Goal: Transaction & Acquisition: Purchase product/service

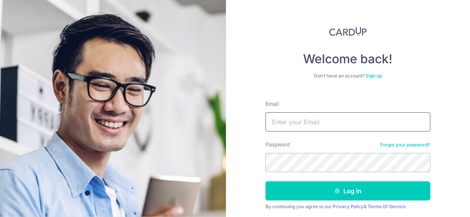
click at [309, 130] on input "Email" at bounding box center [348, 121] width 165 height 19
type input "lewl@rocketmail.com"
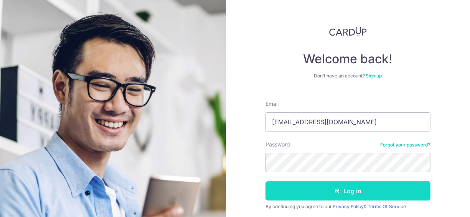
click at [377, 190] on button "Log in" at bounding box center [348, 191] width 165 height 19
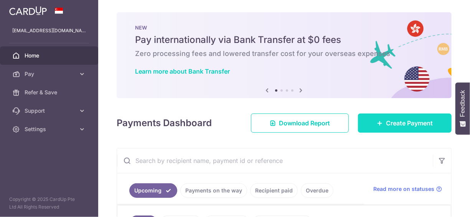
click at [405, 122] on span "Create Payment" at bounding box center [409, 123] width 47 height 9
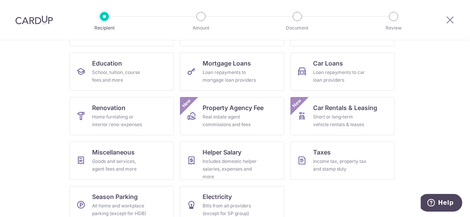
scroll to position [115, 0]
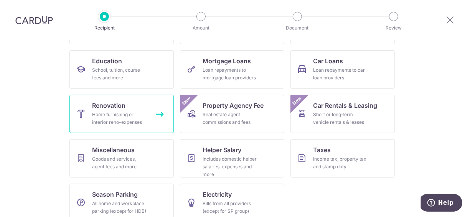
click at [125, 120] on div "Home furnishing or interior reno-expenses" at bounding box center [120, 118] width 55 height 15
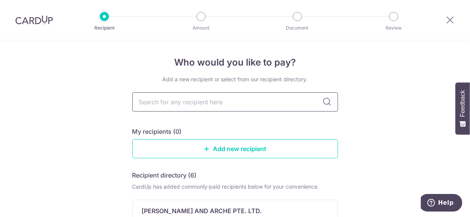
click at [193, 104] on input "text" at bounding box center [235, 102] width 206 height 19
type input "Prr"
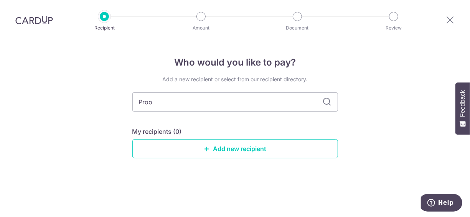
type input "Proof"
type input "Proof-Tec"
type input "Proof-Tech E"
type input "Proof-Tech E&C"
click at [329, 103] on icon at bounding box center [327, 102] width 9 height 9
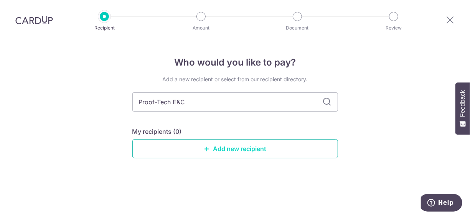
click at [238, 149] on link "Add new recipient" at bounding box center [235, 148] width 206 height 19
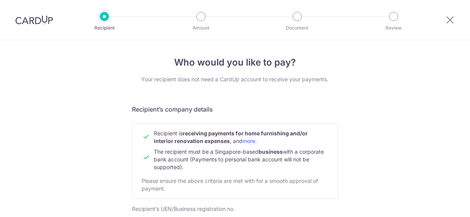
scroll to position [115, 0]
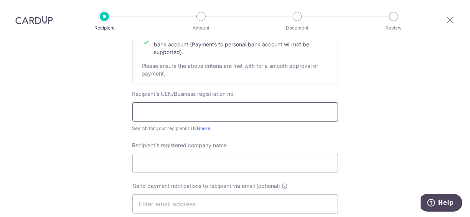
click at [156, 111] on input "text" at bounding box center [235, 111] width 206 height 19
type input "202238701N"
click at [177, 162] on input "Recipient’s registered company name" at bounding box center [235, 163] width 206 height 19
click at [206, 128] on link "here" at bounding box center [206, 129] width 10 height 6
click at [202, 116] on input "202238701N" at bounding box center [235, 111] width 206 height 19
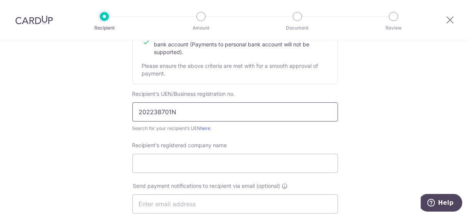
drag, startPoint x: 187, startPoint y: 116, endPoint x: 134, endPoint y: 114, distance: 53.0
click at [132, 115] on input "202238701N" at bounding box center [235, 111] width 206 height 19
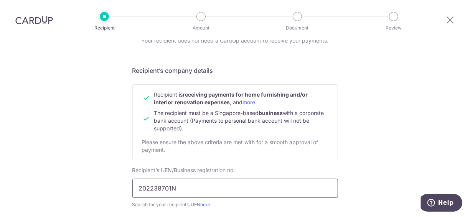
scroll to position [77, 0]
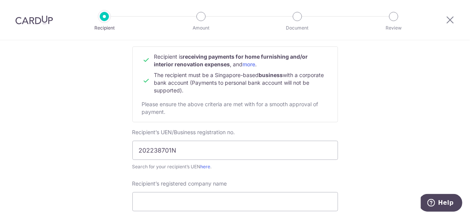
click at [203, 203] on input "Recipient’s registered company name" at bounding box center [235, 201] width 206 height 19
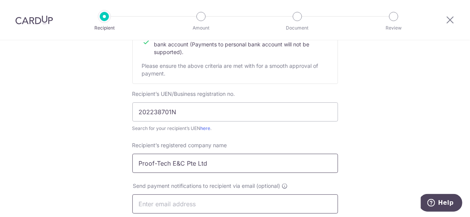
type input "Proof-Tech E&C Pte Ltd"
click at [180, 206] on input "text" at bounding box center [235, 204] width 206 height 19
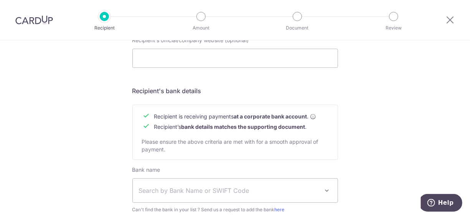
scroll to position [345, 0]
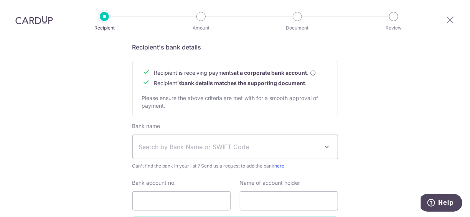
type input "[EMAIL_ADDRESS][DOMAIN_NAME]"
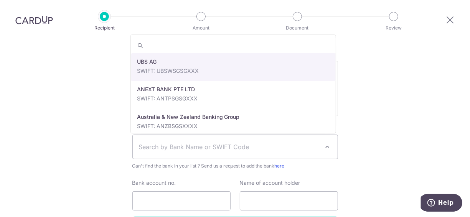
click at [216, 150] on span "Search by Bank Name or SWIFT Code" at bounding box center [229, 146] width 180 height 9
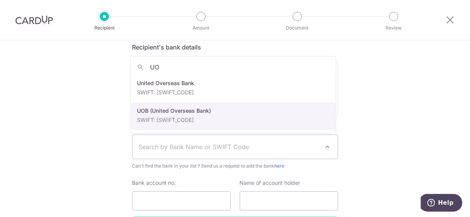
type input "UO"
select select "18"
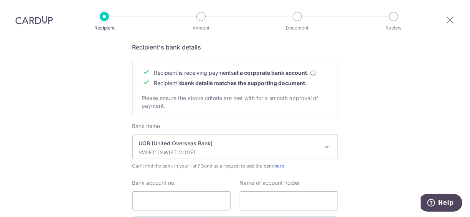
scroll to position [400, 0]
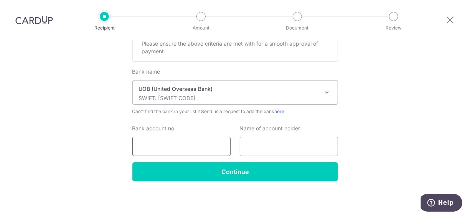
click at [187, 148] on input "Bank account no." at bounding box center [181, 146] width 98 height 19
type input "3403164036"
click at [255, 145] on input "text" at bounding box center [289, 146] width 98 height 19
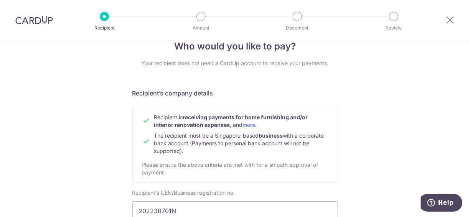
scroll to position [93, 0]
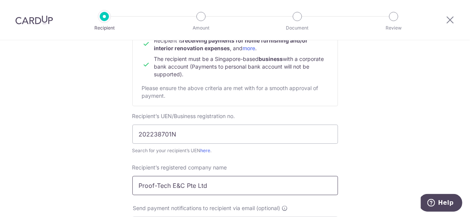
drag, startPoint x: 212, startPoint y: 183, endPoint x: 150, endPoint y: 181, distance: 61.5
click at [128, 188] on div "Recipient’s registered company name Proof-Tech E&C Pte Ltd" at bounding box center [235, 179] width 215 height 31
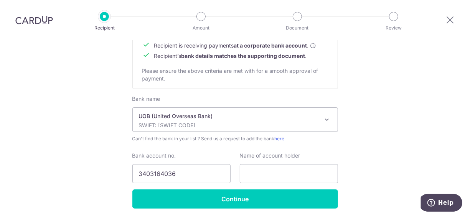
scroll to position [400, 0]
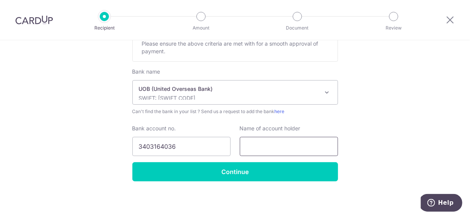
click at [252, 150] on input "text" at bounding box center [289, 146] width 98 height 19
paste input "Proof-Tech E&C Pte Ltd"
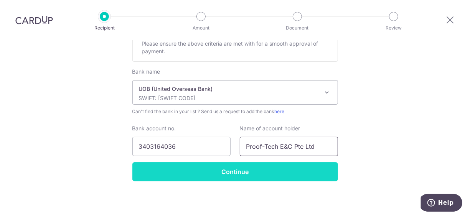
type input "Proof-Tech E&C Pte Ltd"
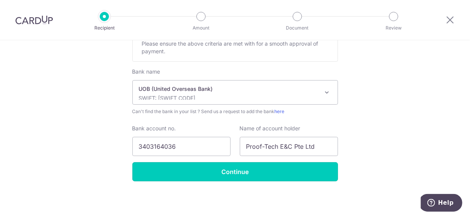
click at [238, 169] on input "Continue" at bounding box center [235, 171] width 206 height 19
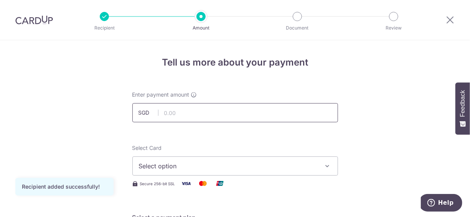
click at [199, 111] on input "text" at bounding box center [235, 112] width 206 height 19
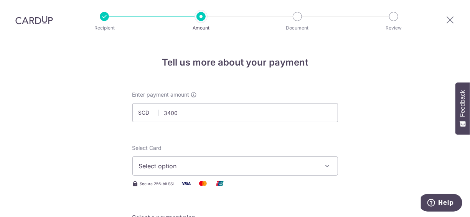
type input "3,400.00"
click at [249, 165] on span "Select option" at bounding box center [228, 166] width 179 height 9
click at [215, 187] on span "Add credit card" at bounding box center [242, 188] width 179 height 8
click at [327, 166] on icon "button" at bounding box center [328, 166] width 8 height 8
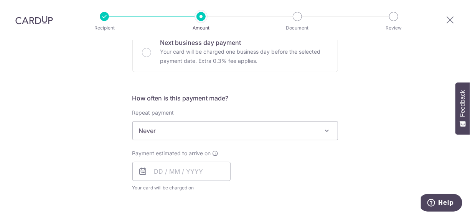
scroll to position [463, 0]
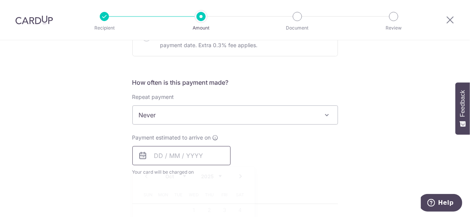
click at [172, 157] on input "text" at bounding box center [181, 155] width 98 height 19
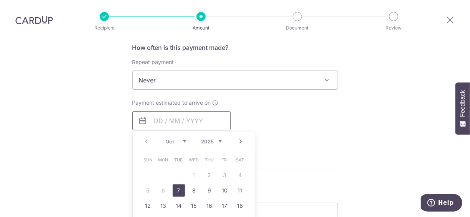
scroll to position [539, 0]
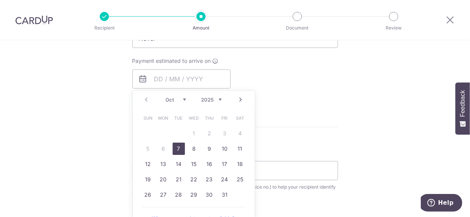
click at [179, 148] on link "7" at bounding box center [179, 149] width 12 height 12
type input "07/10/2025"
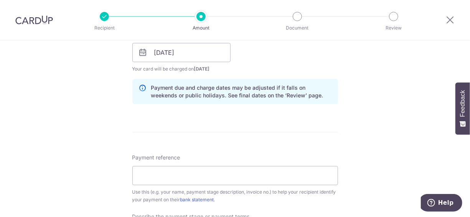
scroll to position [578, 0]
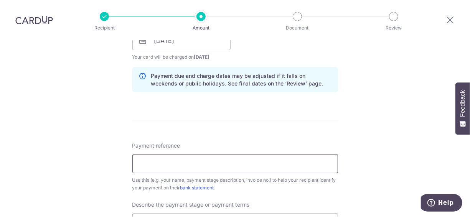
click at [205, 170] on input "Payment reference" at bounding box center [235, 163] width 206 height 19
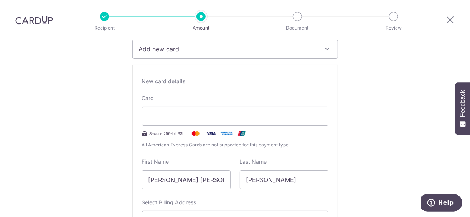
scroll to position [0, 0]
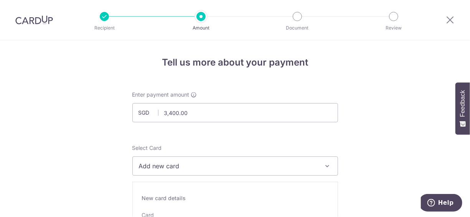
click at [331, 170] on button "Add new card" at bounding box center [235, 166] width 206 height 19
click at [450, 20] on icon at bounding box center [450, 20] width 9 height 10
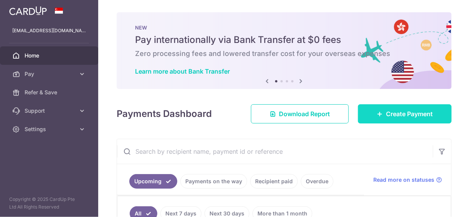
click at [393, 114] on span "Create Payment" at bounding box center [409, 113] width 47 height 9
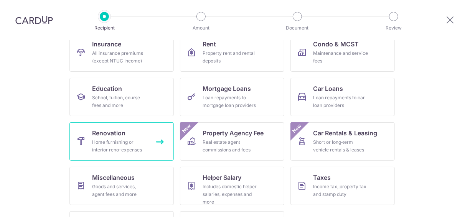
scroll to position [126, 0]
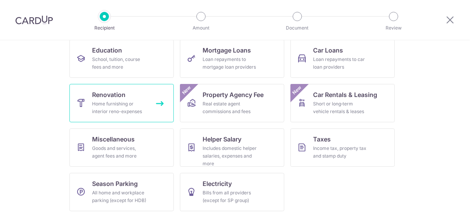
click at [121, 113] on div "Home furnishing or interior reno-expenses" at bounding box center [120, 107] width 55 height 15
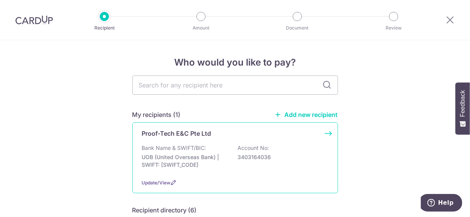
click at [204, 157] on p "UOB (United Overseas Bank) | SWIFT: [SWIFT_CODE]" at bounding box center [185, 161] width 86 height 15
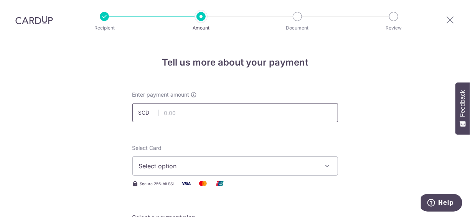
click at [200, 115] on input "text" at bounding box center [235, 112] width 206 height 19
type input "3,400.00"
click at [188, 170] on span "Select option" at bounding box center [228, 166] width 179 height 9
click at [178, 188] on span "Add credit card" at bounding box center [242, 188] width 179 height 8
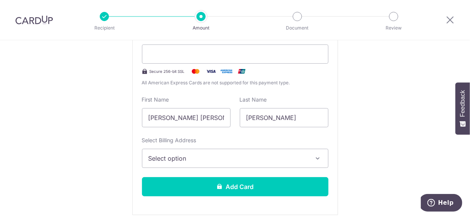
scroll to position [192, 0]
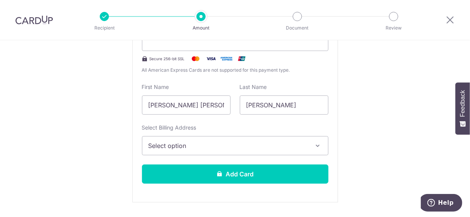
click at [230, 150] on button "Select option" at bounding box center [235, 145] width 187 height 19
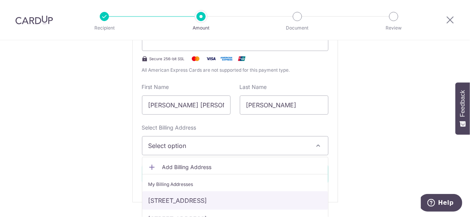
click at [224, 192] on link "[STREET_ADDRESS]" at bounding box center [235, 201] width 186 height 18
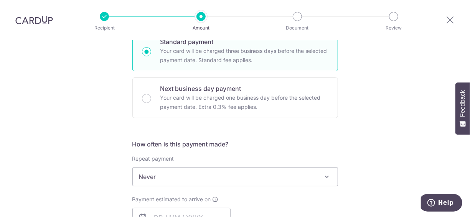
scroll to position [422, 0]
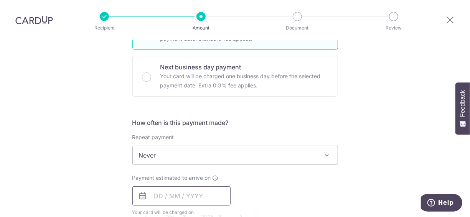
click at [164, 193] on input "text" at bounding box center [181, 196] width 98 height 19
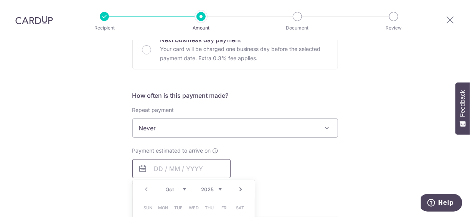
scroll to position [499, 0]
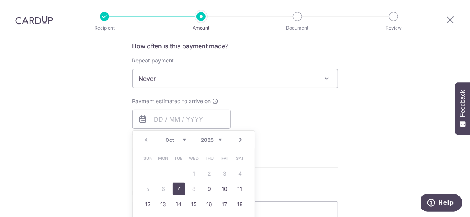
click at [175, 187] on link "7" at bounding box center [179, 189] width 12 height 12
type input "[DATE]"
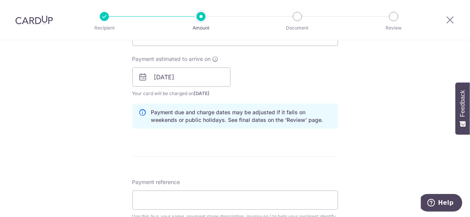
scroll to position [576, 0]
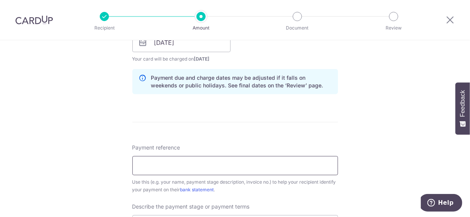
click at [213, 168] on input "Payment reference" at bounding box center [235, 165] width 206 height 19
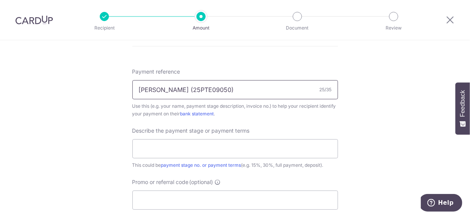
scroll to position [653, 0]
type input "[PERSON_NAME] (25PTE09050)"
click at [210, 148] on input "text" at bounding box center [235, 148] width 206 height 19
type input "Completed"
click at [184, 197] on input "Promo or referral code (optional)" at bounding box center [235, 199] width 206 height 19
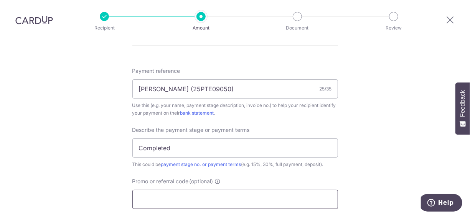
type input "F"
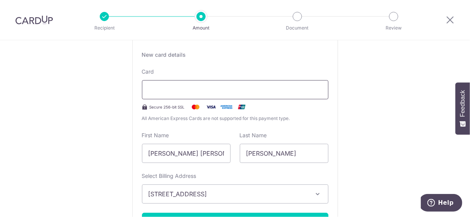
scroll to position [154, 0]
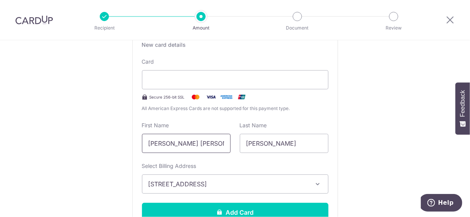
type input "OFF225"
drag, startPoint x: 211, startPoint y: 147, endPoint x: 99, endPoint y: 143, distance: 112.5
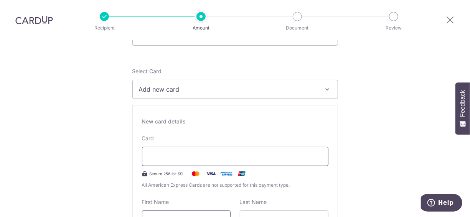
scroll to position [0, 0]
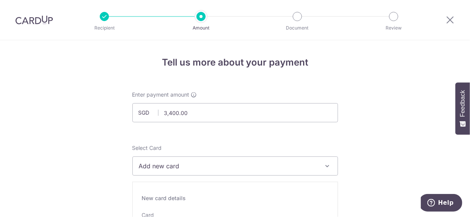
type input "[PERSON_NAME]"
click at [180, 165] on span "Add new card" at bounding box center [228, 166] width 179 height 9
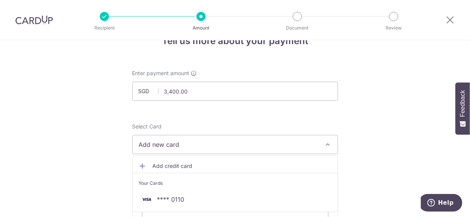
scroll to position [38, 0]
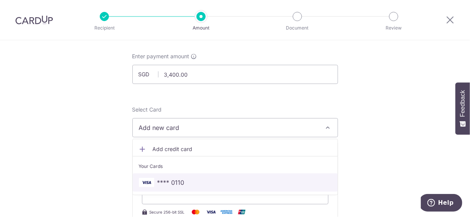
click at [182, 183] on span "**** 0110" at bounding box center [170, 182] width 27 height 9
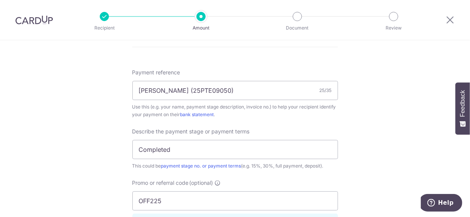
scroll to position [461, 0]
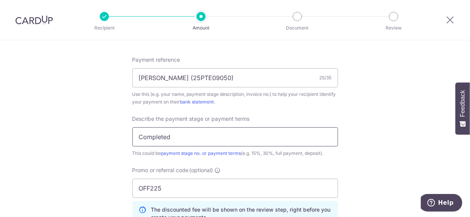
drag, startPoint x: 215, startPoint y: 138, endPoint x: 95, endPoint y: 132, distance: 120.3
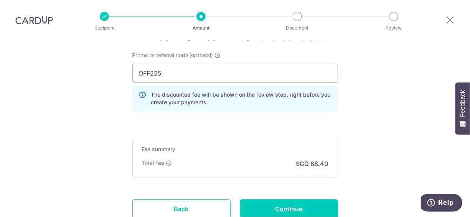
scroll to position [614, 0]
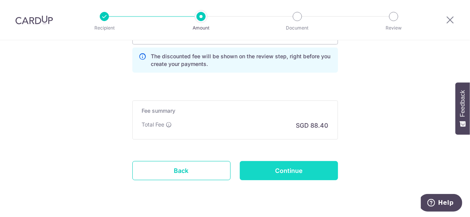
type input "Full payment"
click at [267, 166] on input "Continue" at bounding box center [289, 170] width 98 height 19
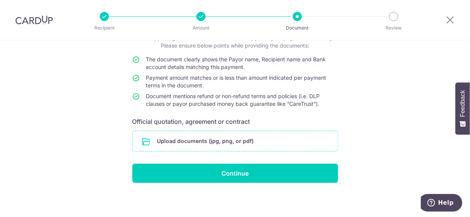
scroll to position [58, 0]
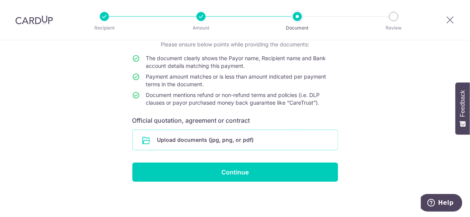
click at [245, 138] on input "file" at bounding box center [235, 140] width 205 height 20
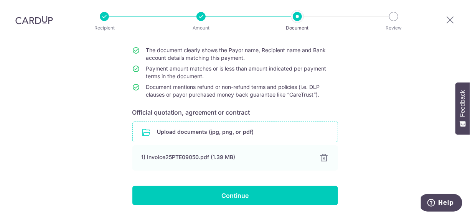
scroll to position [89, 0]
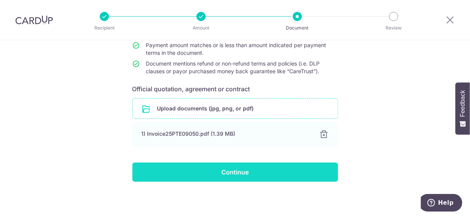
click at [225, 171] on input "Continue" at bounding box center [235, 172] width 206 height 19
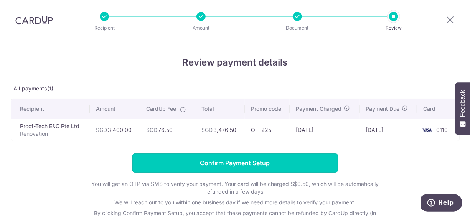
click at [239, 165] on input "Confirm Payment Setup" at bounding box center [235, 163] width 206 height 19
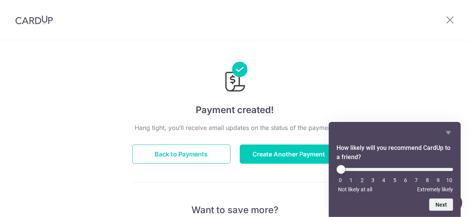
type input "10"
click at [446, 170] on input "range" at bounding box center [395, 169] width 117 height 3
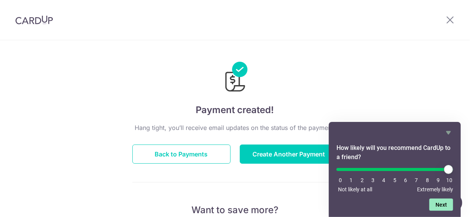
click at [440, 205] on button "Next" at bounding box center [442, 205] width 24 height 12
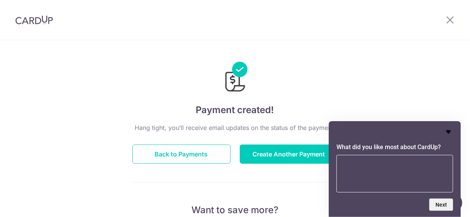
click at [450, 133] on icon "Hide survey" at bounding box center [448, 132] width 5 height 3
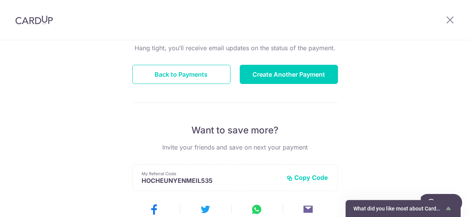
scroll to position [2, 0]
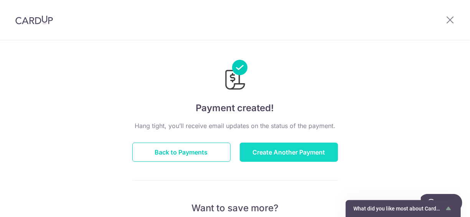
click at [296, 158] on button "Create Another Payment" at bounding box center [289, 152] width 98 height 19
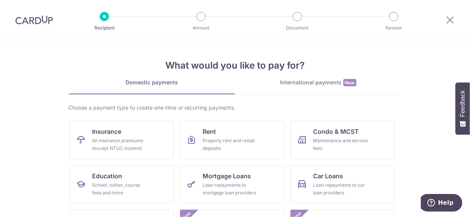
click at [198, 29] on p "Amount" at bounding box center [201, 28] width 57 height 8
click at [449, 22] on icon at bounding box center [450, 20] width 9 height 10
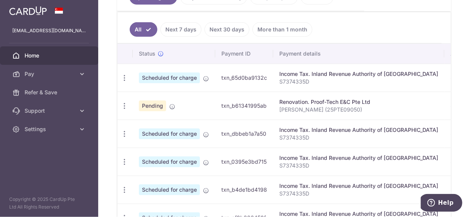
scroll to position [226, 0]
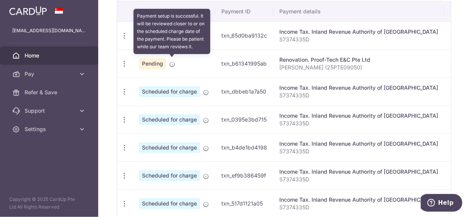
click at [174, 63] on icon at bounding box center [172, 64] width 6 height 6
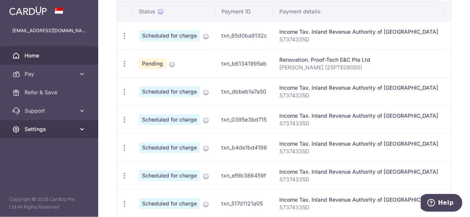
click at [80, 129] on icon at bounding box center [82, 130] width 8 height 8
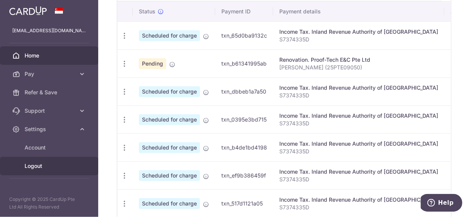
click at [38, 165] on span "Logout" at bounding box center [50, 166] width 51 height 8
